Goal: Task Accomplishment & Management: Use online tool/utility

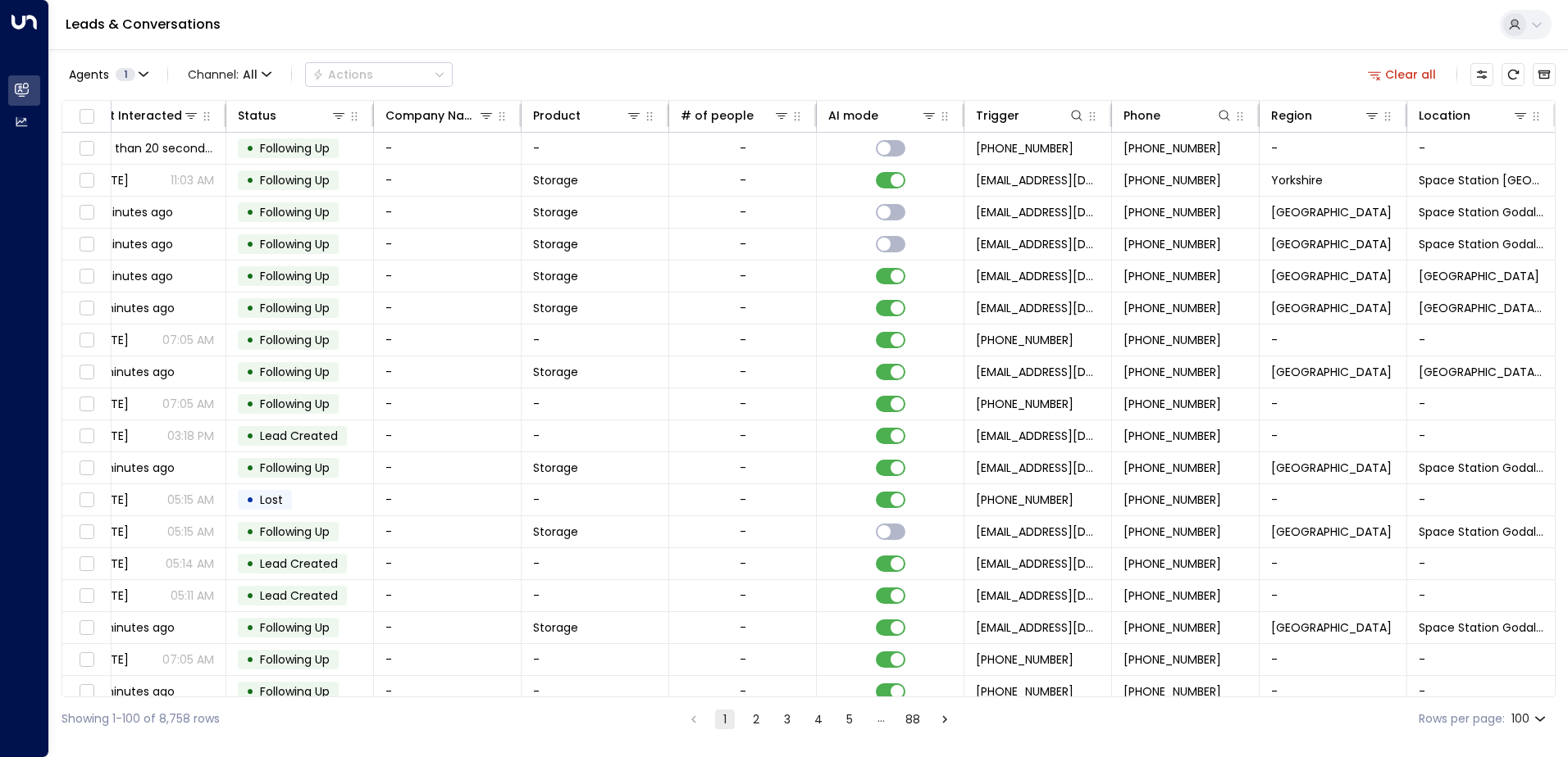
scroll to position [0, 335]
click at [1515, 117] on icon at bounding box center [1519, 116] width 12 height 6
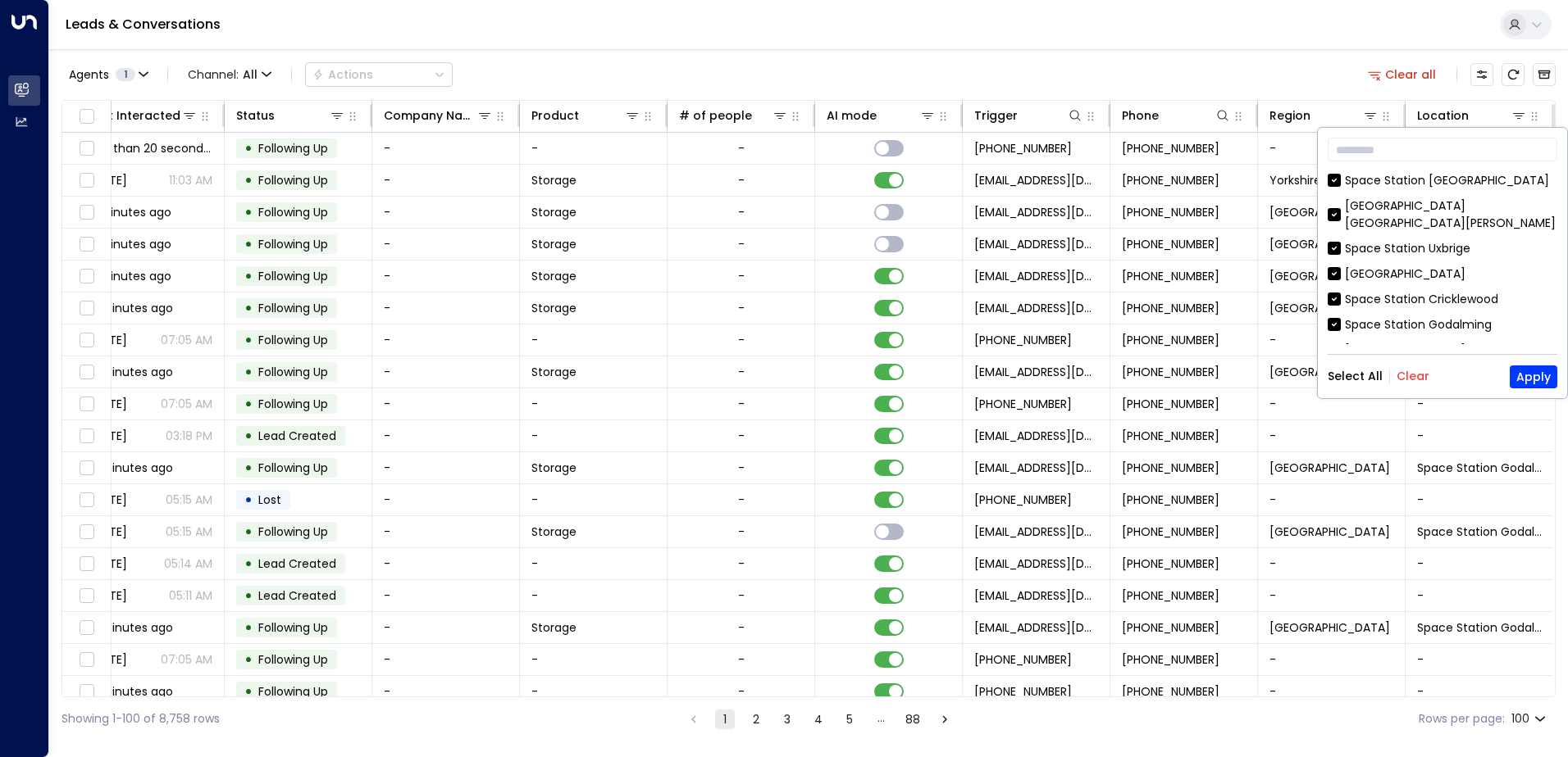
click at [1406, 378] on button "Clear" at bounding box center [1413, 376] width 33 height 13
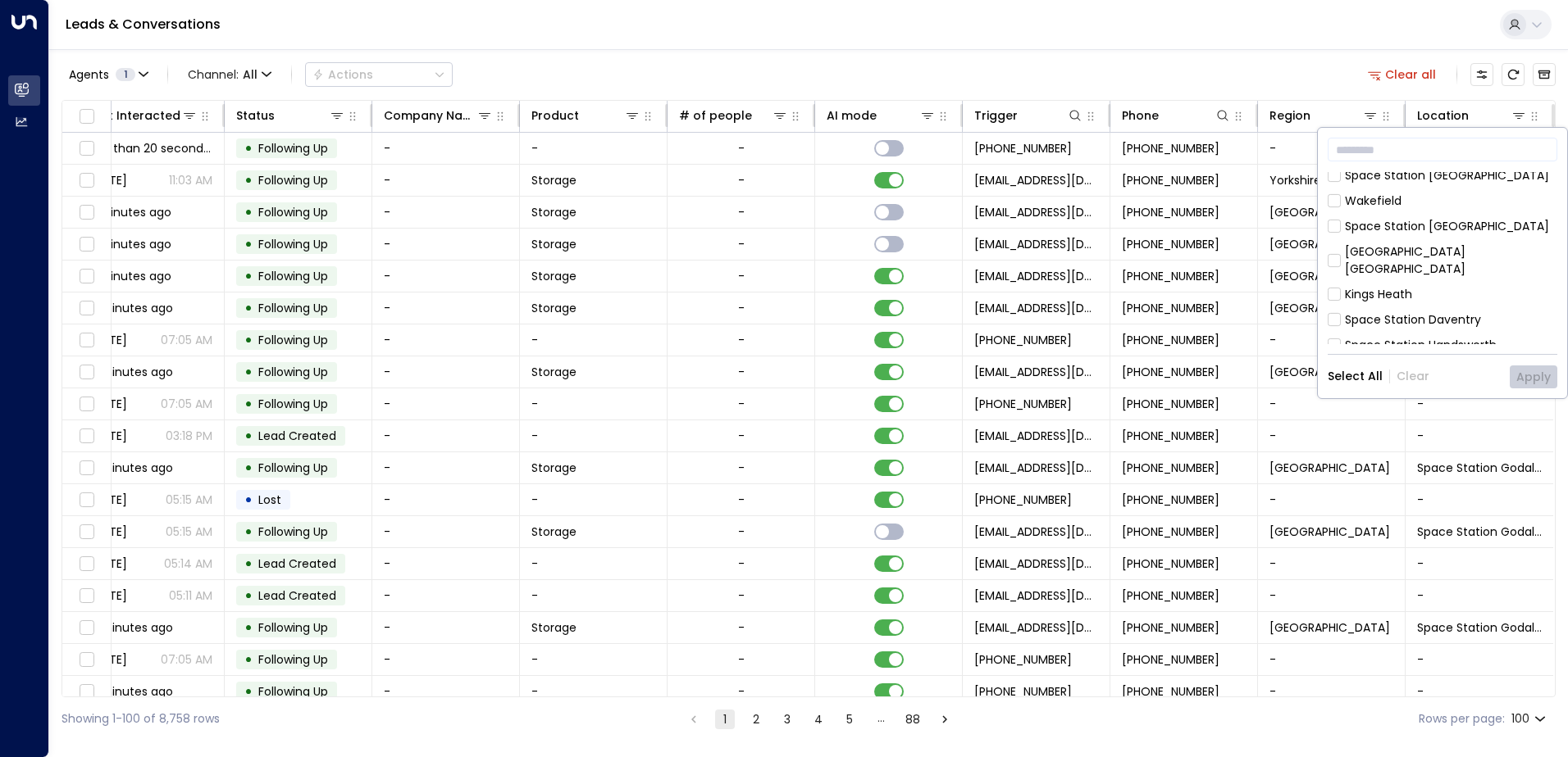
scroll to position [245, 0]
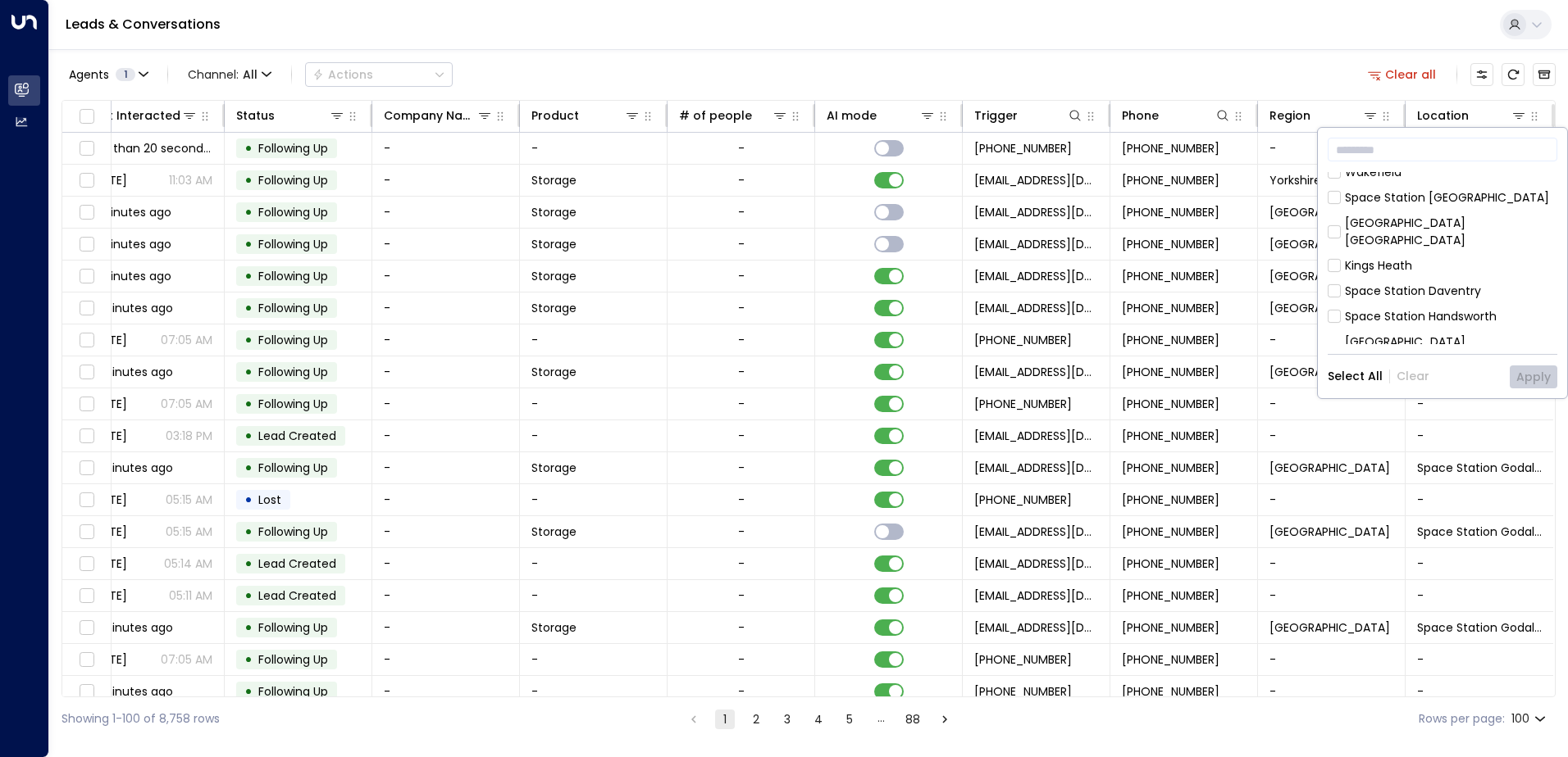
click at [1340, 308] on div "Space Station Handsworth" at bounding box center [1442, 316] width 230 height 17
click at [1540, 377] on button "Apply" at bounding box center [1533, 376] width 48 height 23
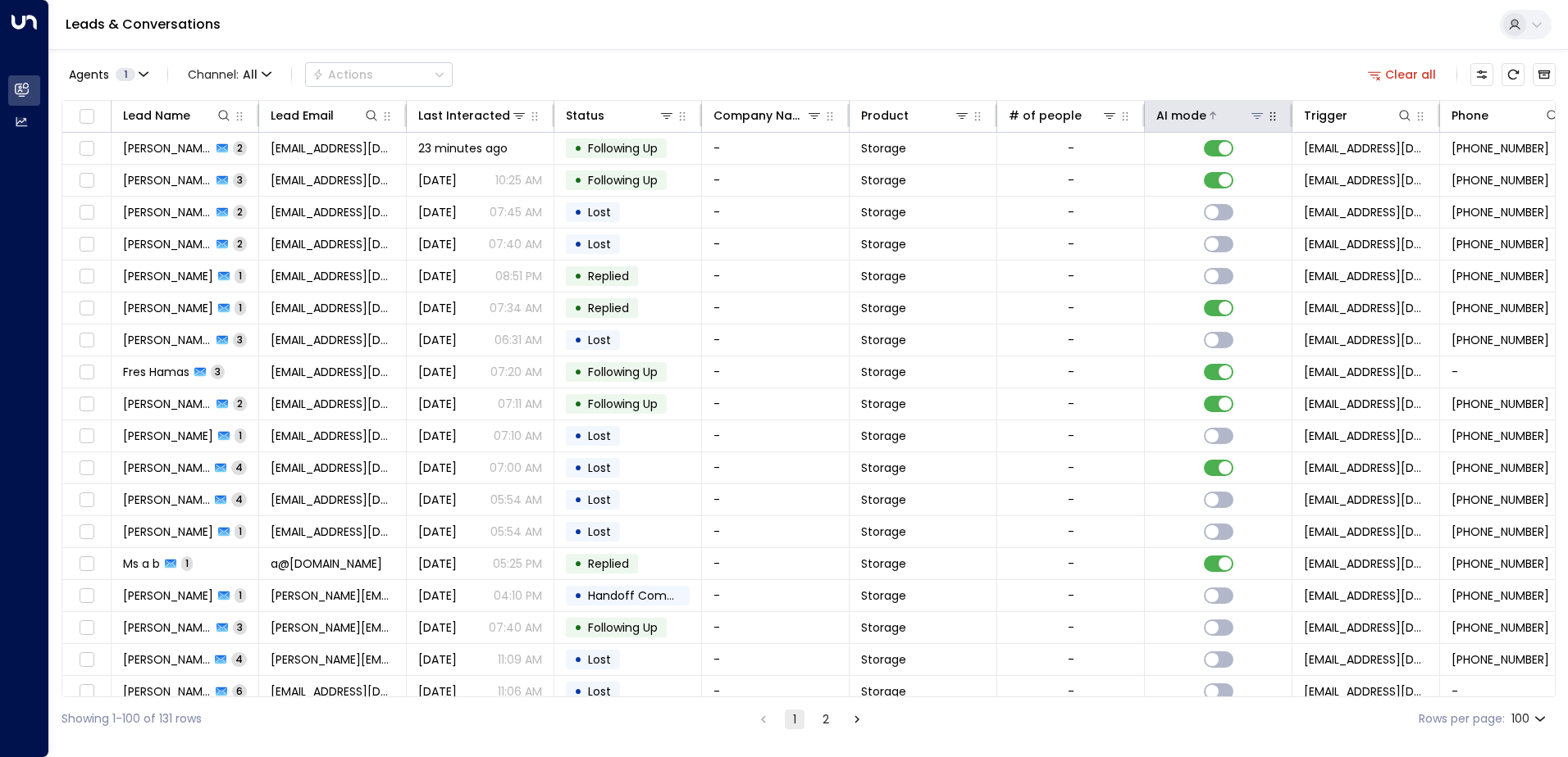
click at [1220, 115] on div at bounding box center [1235, 116] width 59 height 17
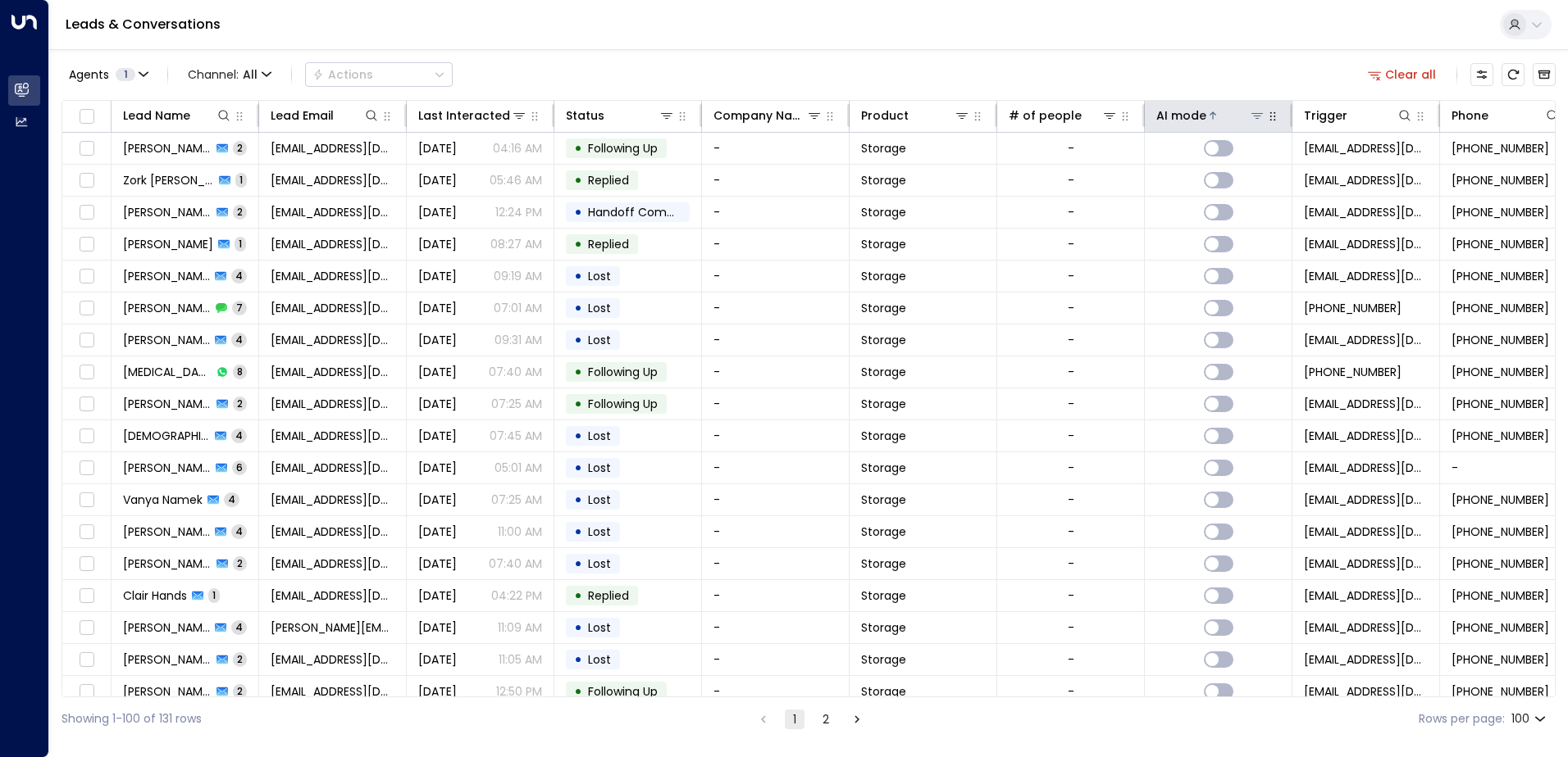
click at [1216, 117] on icon at bounding box center [1213, 116] width 10 height 10
